Goal: Find specific page/section: Find specific page/section

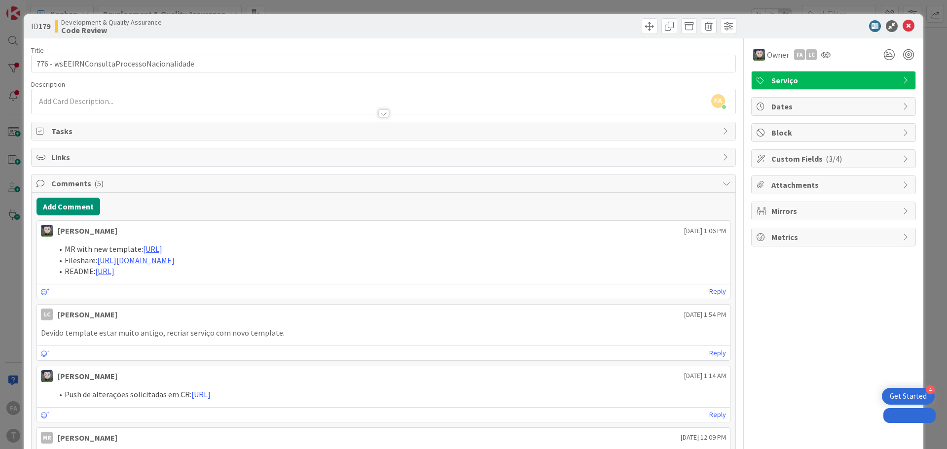
select select "java"
click at [73, 128] on span "Tasks" at bounding box center [384, 131] width 666 height 12
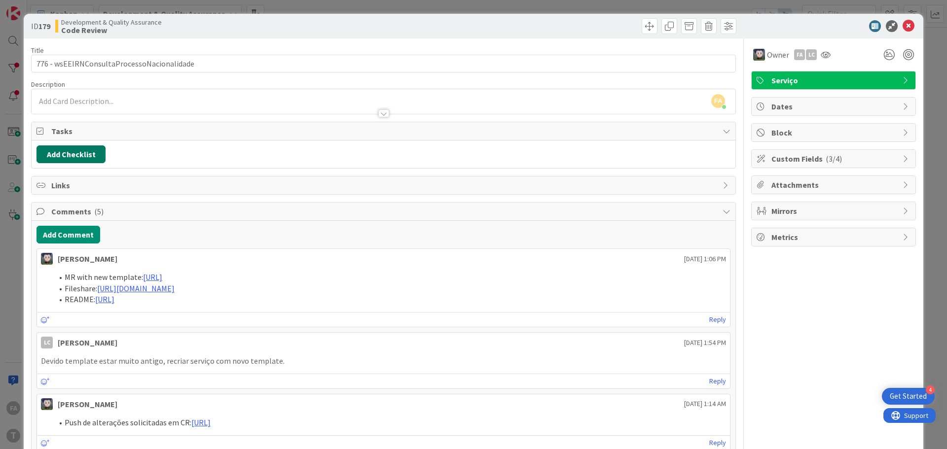
click at [86, 155] on button "Add Checklist" at bounding box center [70, 154] width 69 height 18
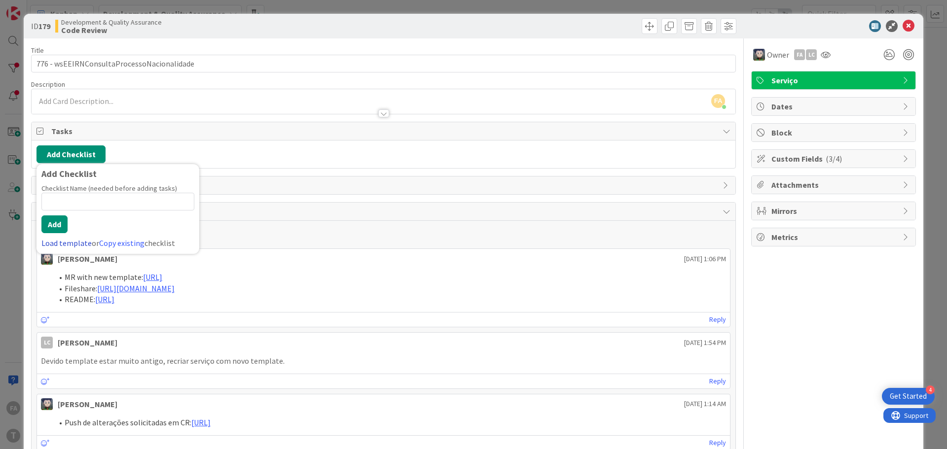
click at [71, 244] on link "Load template" at bounding box center [66, 243] width 50 height 10
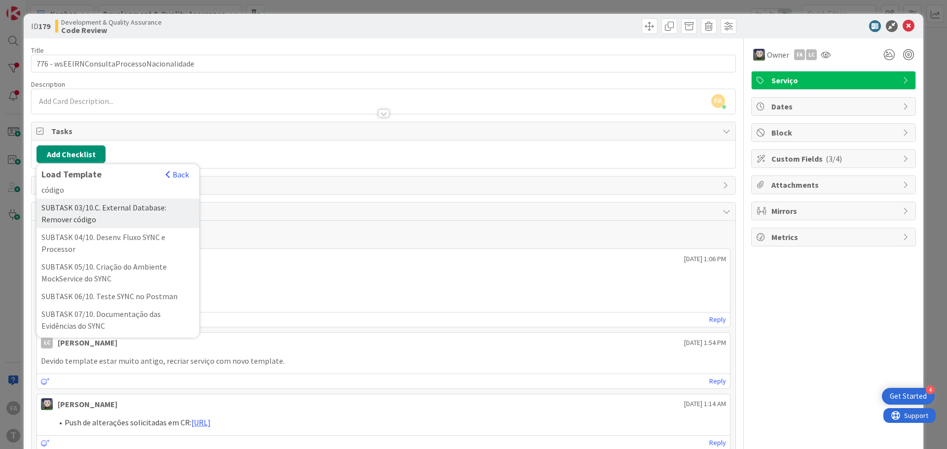
scroll to position [337, 0]
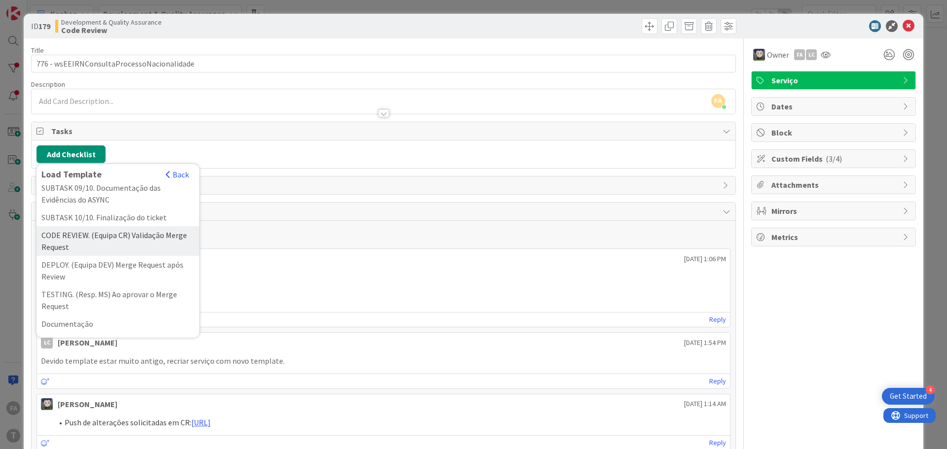
click at [154, 240] on div "CODE REVIEW. (Equipa CR) Validação Merge Request" at bounding box center [117, 241] width 163 height 30
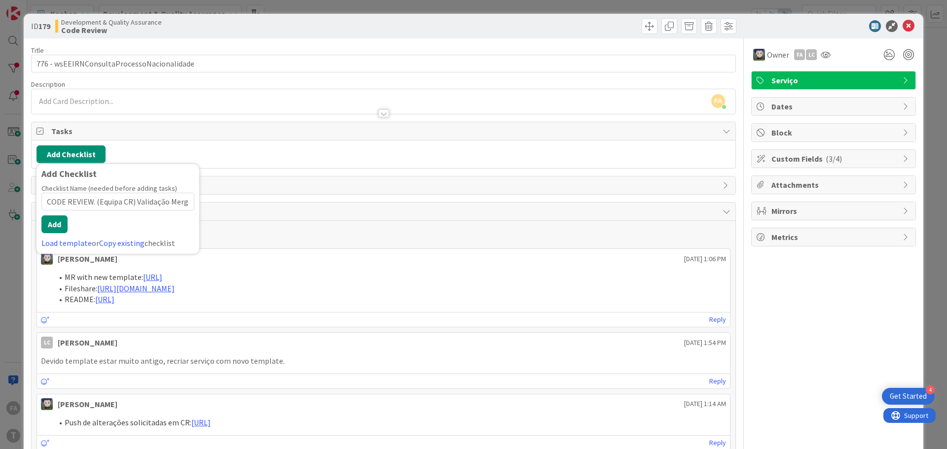
scroll to position [0, 28]
click at [48, 224] on button "Add" at bounding box center [54, 224] width 26 height 18
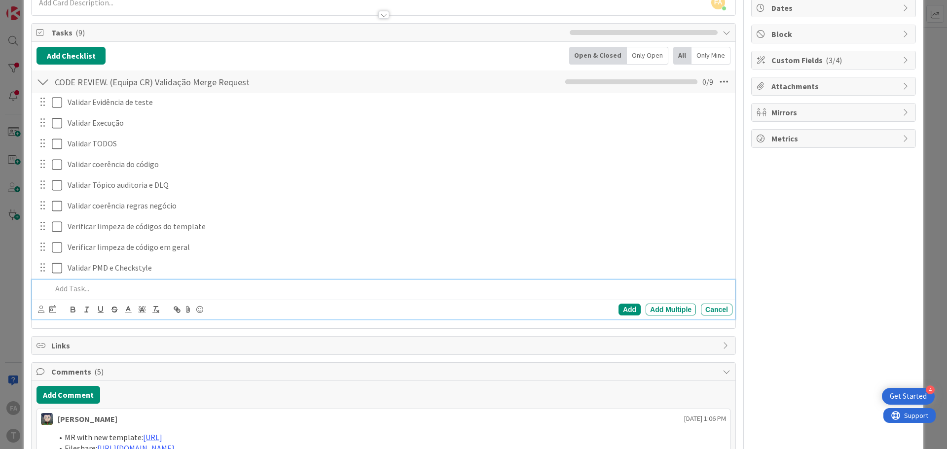
scroll to position [0, 0]
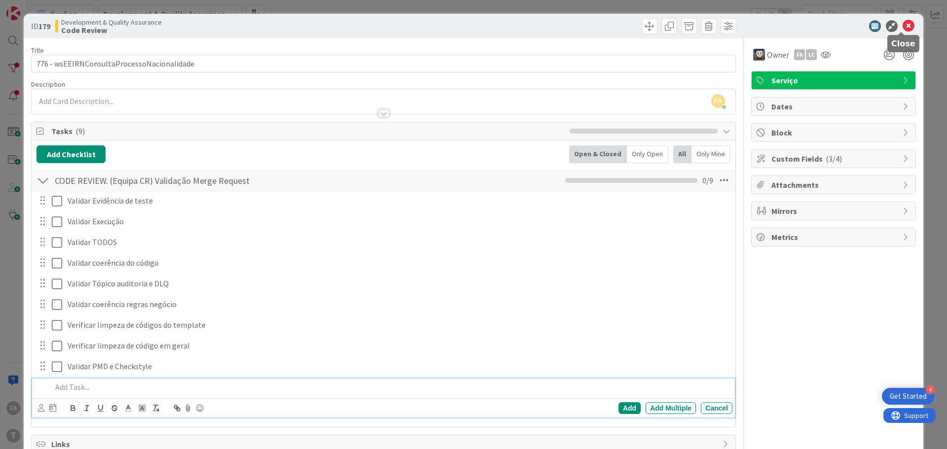
click at [903, 24] on icon at bounding box center [908, 26] width 12 height 12
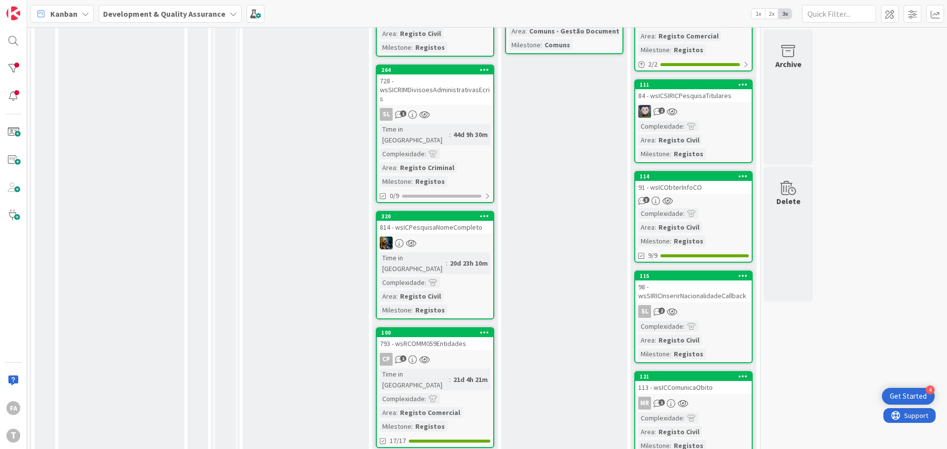
scroll to position [668, 0]
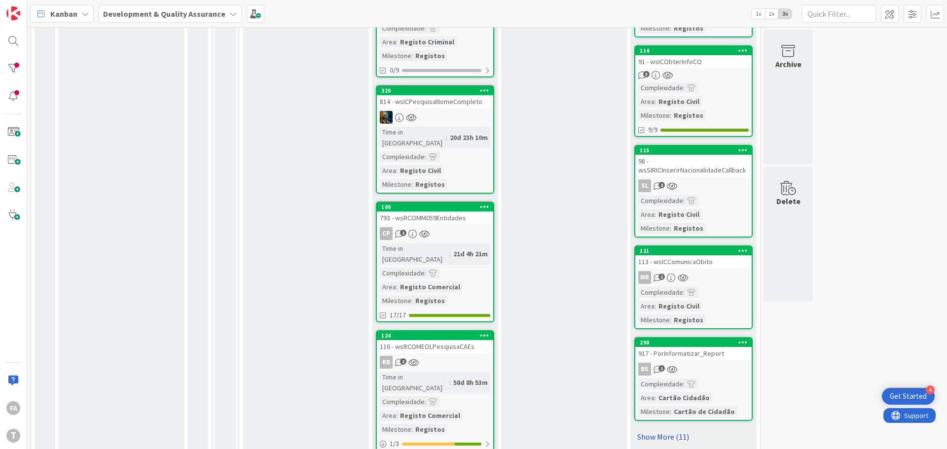
click at [661, 429] on link "Show More (11)" at bounding box center [693, 437] width 118 height 16
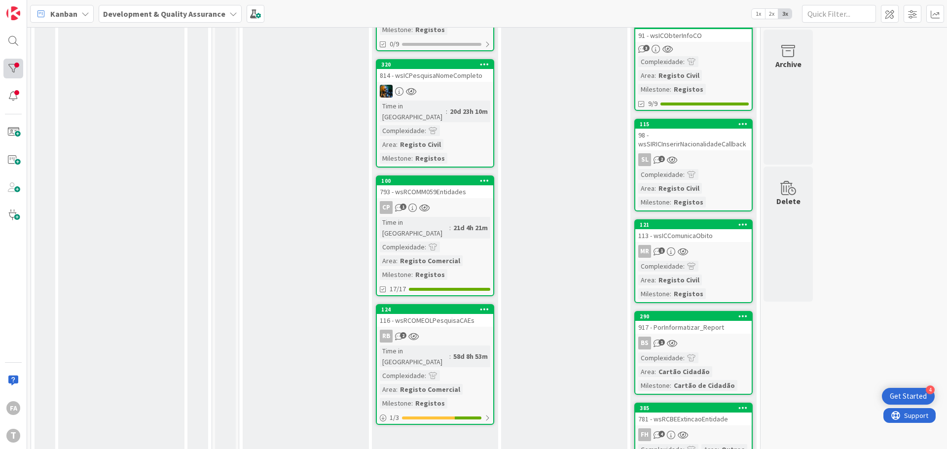
scroll to position [619, 0]
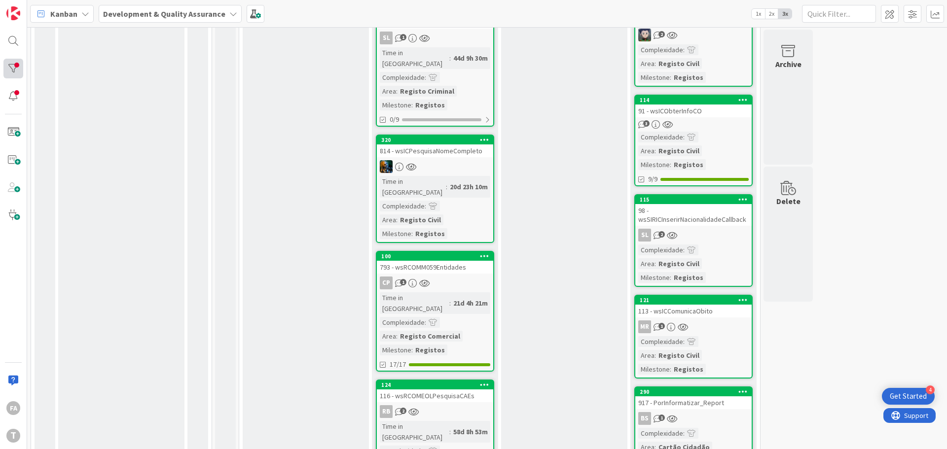
click at [11, 72] on div at bounding box center [13, 69] width 20 height 20
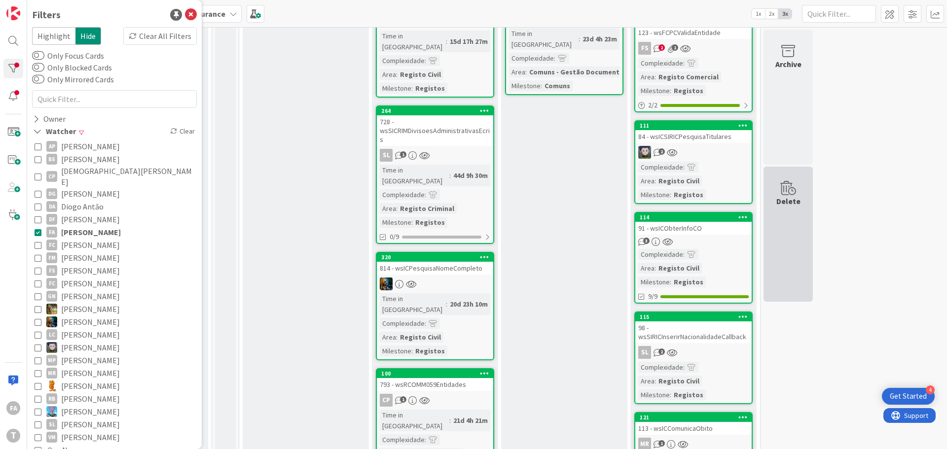
scroll to position [323, 0]
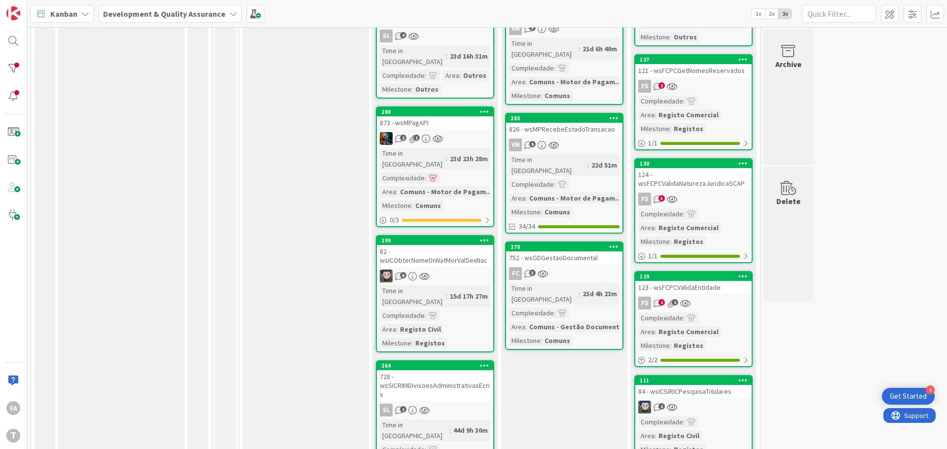
scroll to position [76, 0]
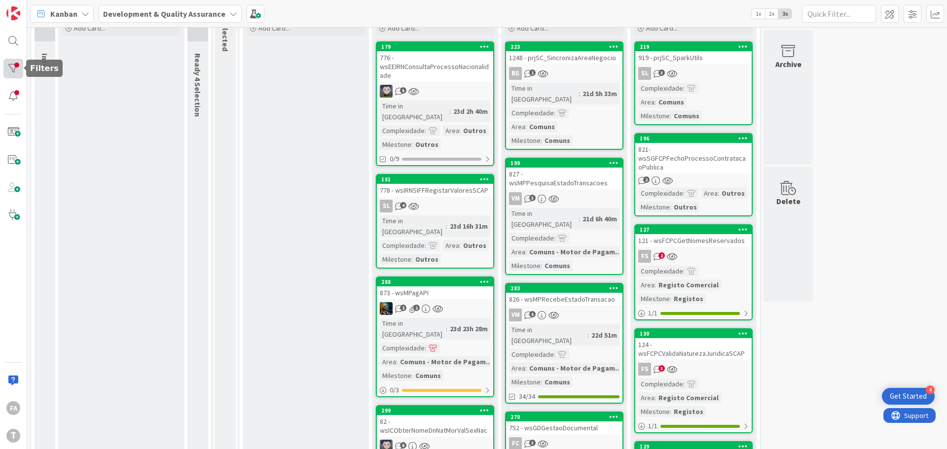
click at [9, 70] on div at bounding box center [13, 69] width 20 height 20
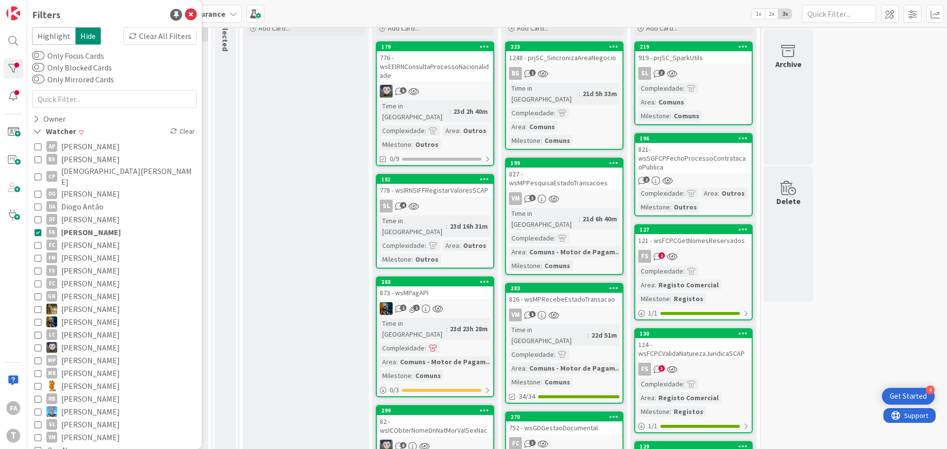
click at [134, 37] on div "Clear All Filters" at bounding box center [159, 36] width 73 height 18
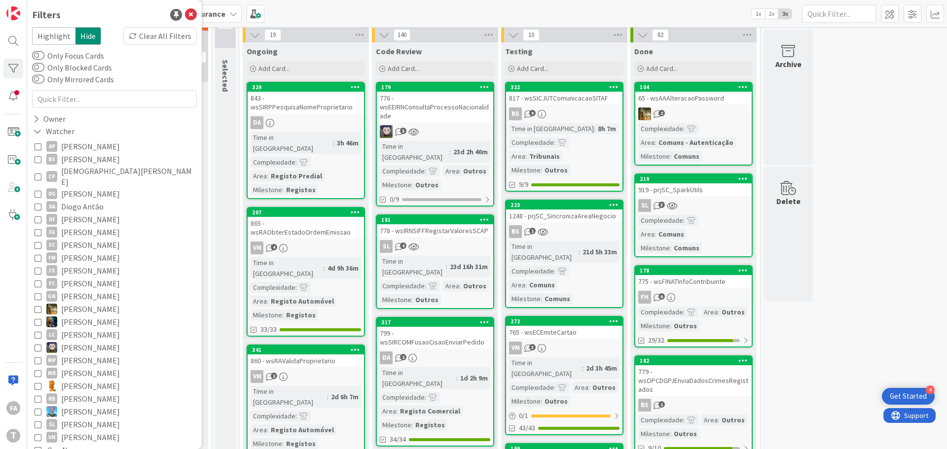
scroll to position [0, 0]
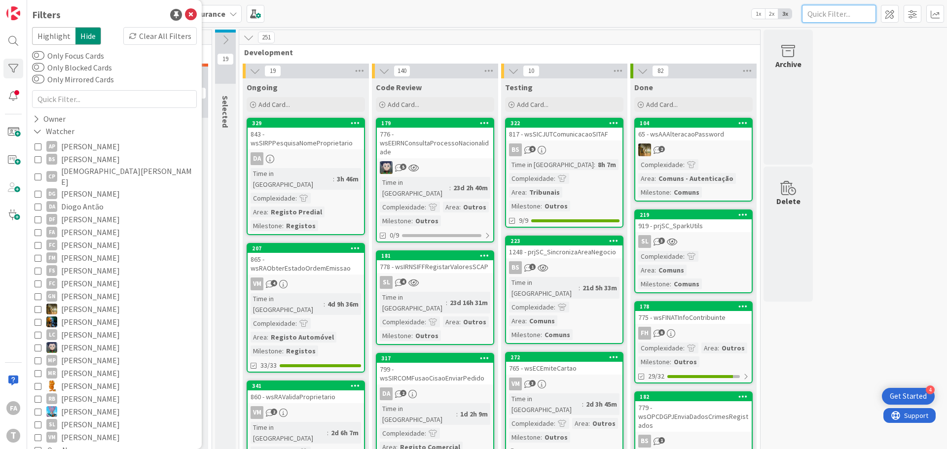
click at [826, 8] on input "text" at bounding box center [839, 14] width 74 height 18
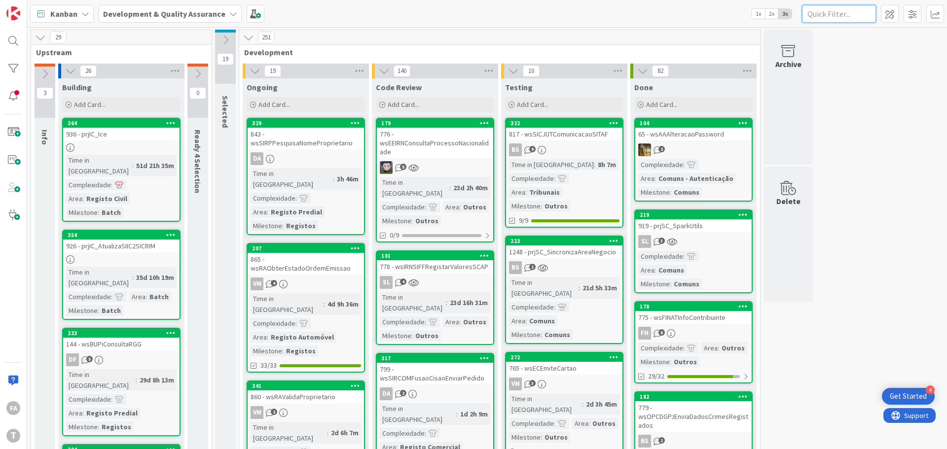
paste input "wsfcpcpesquisaentidadeshistcae"
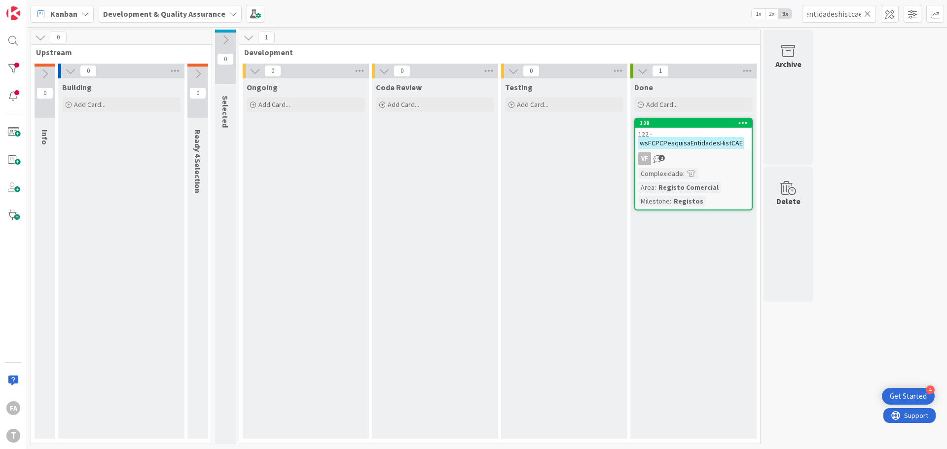
click at [694, 153] on div "VF 2" at bounding box center [693, 158] width 116 height 13
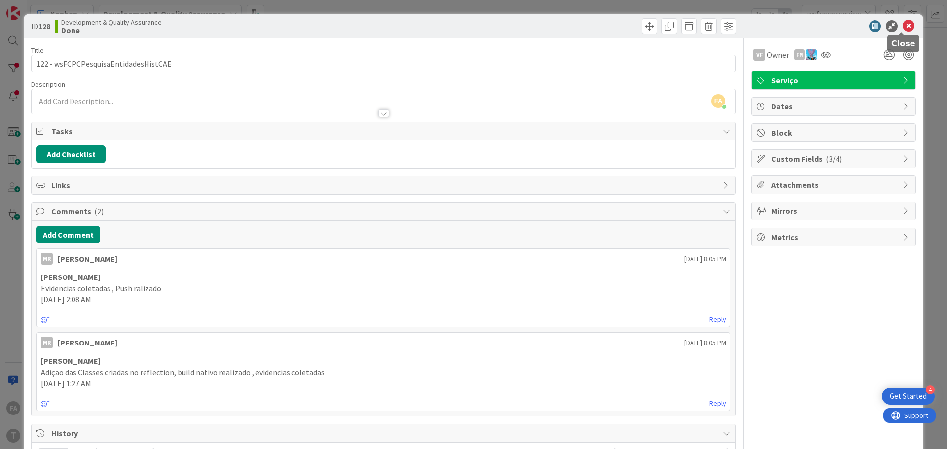
drag, startPoint x: 905, startPoint y: 28, endPoint x: 872, endPoint y: 23, distance: 34.0
click at [905, 28] on icon at bounding box center [908, 26] width 12 height 12
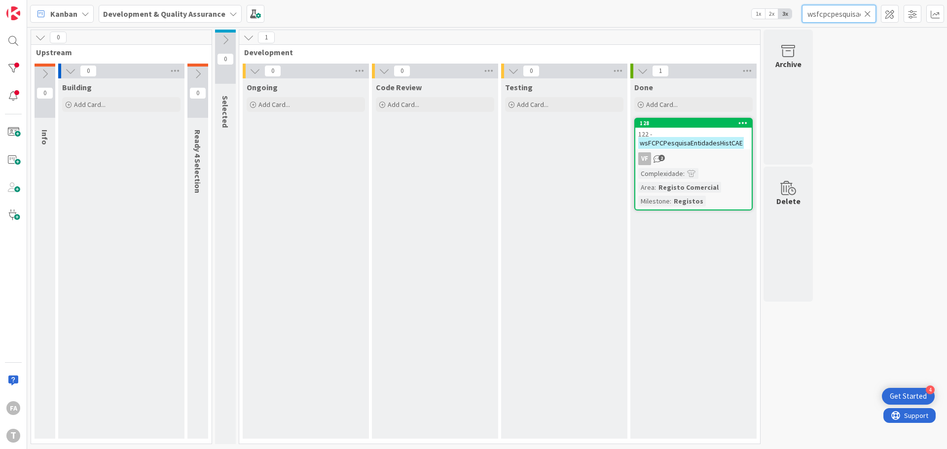
click at [845, 13] on input "wsfcpcpesquisaentidadeshistcae" at bounding box center [839, 14] width 74 height 18
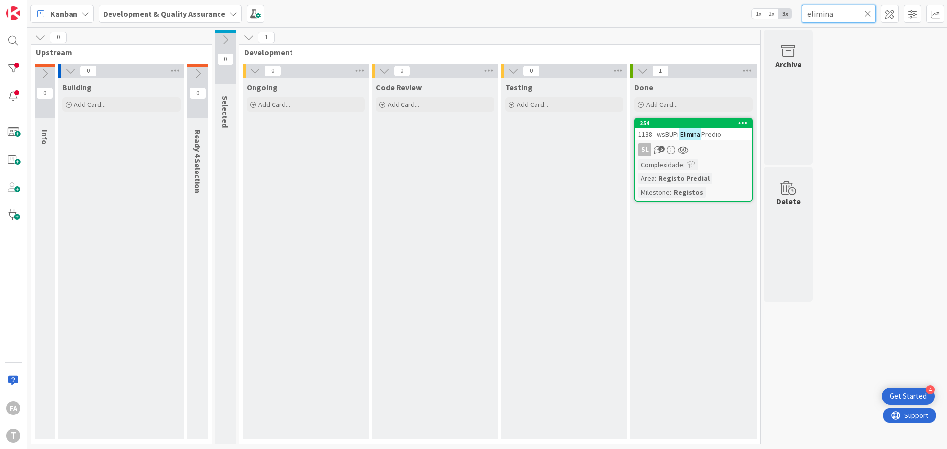
type input "elimina"
click at [716, 147] on div "SL 5" at bounding box center [693, 149] width 116 height 13
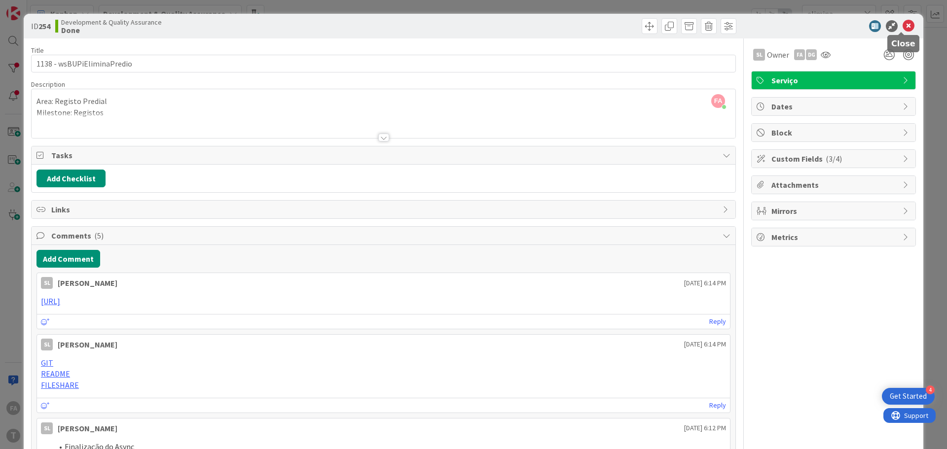
click at [902, 30] on icon at bounding box center [908, 26] width 12 height 12
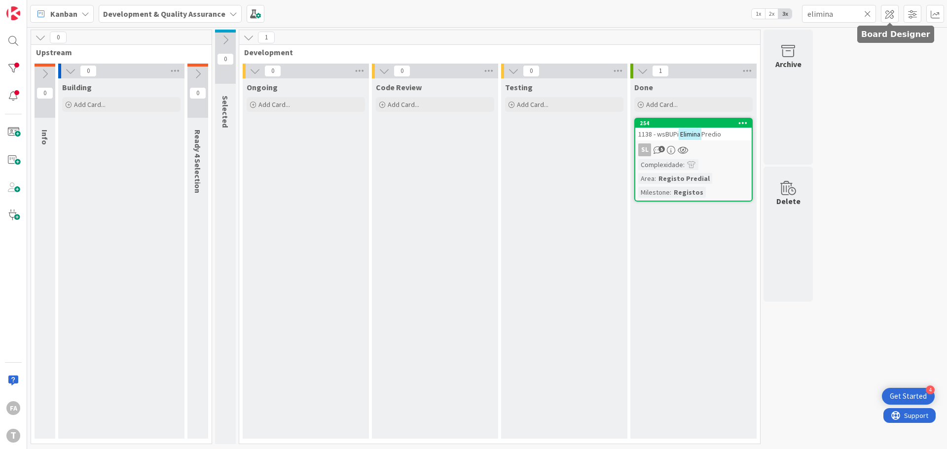
click at [868, 18] on icon at bounding box center [867, 13] width 7 height 9
click at [827, 14] on input "text" at bounding box center [839, 14] width 74 height 18
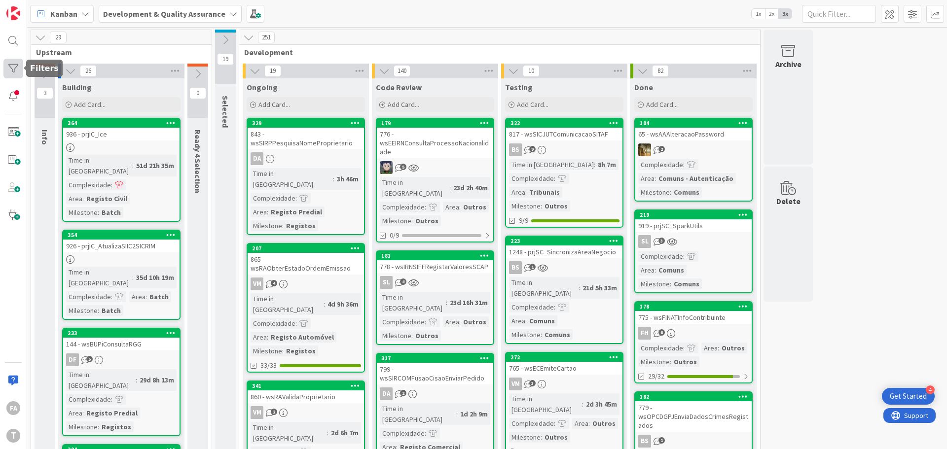
click at [16, 67] on div at bounding box center [13, 69] width 20 height 20
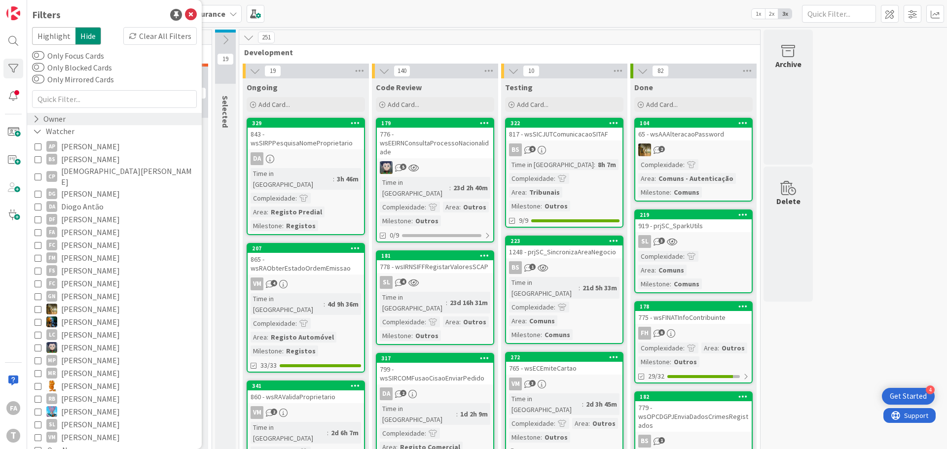
click at [52, 117] on div "Owner" at bounding box center [49, 119] width 35 height 12
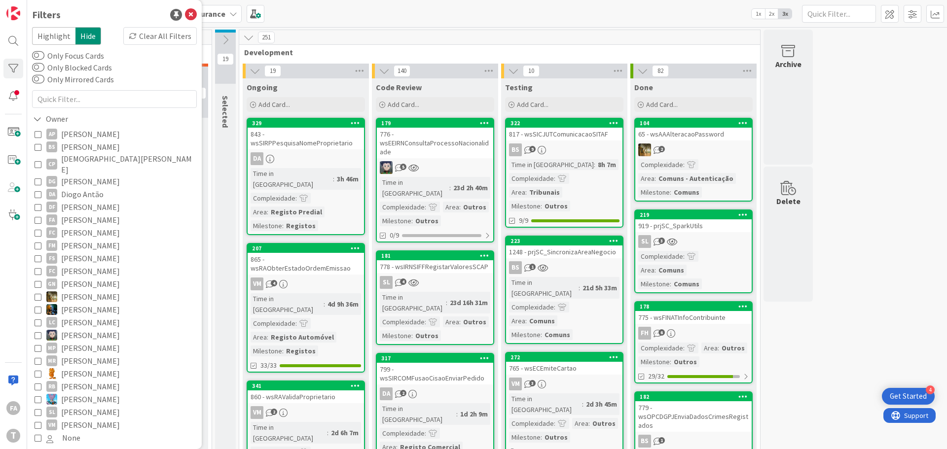
click at [83, 214] on span "[PERSON_NAME]" at bounding box center [90, 220] width 59 height 13
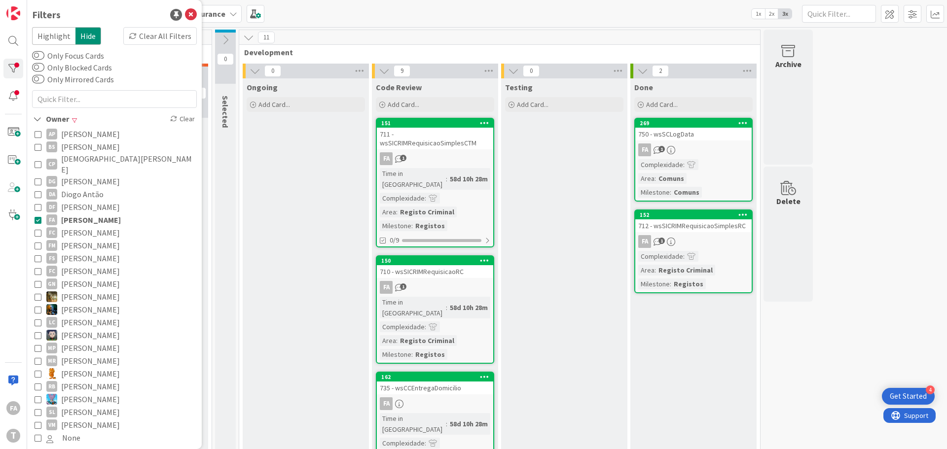
click at [720, 140] on div "750 - wsSCLogData" at bounding box center [693, 134] width 116 height 13
